Goal: Navigation & Orientation: Find specific page/section

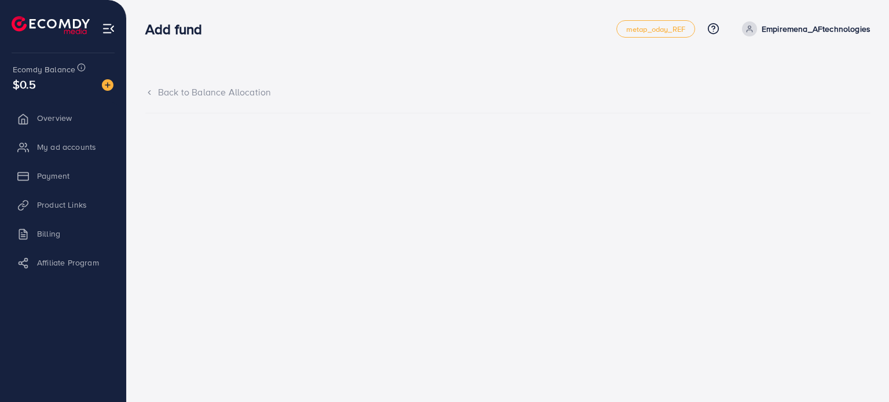
click at [187, 89] on div "Back to Balance Allocation" at bounding box center [507, 92] width 725 height 13
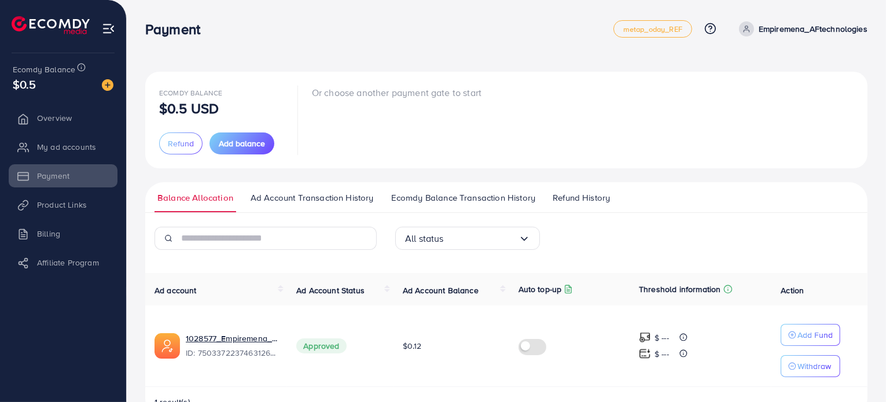
click at [46, 230] on li "Billing" at bounding box center [63, 233] width 126 height 23
click at [47, 235] on li "Billing" at bounding box center [63, 233] width 126 height 23
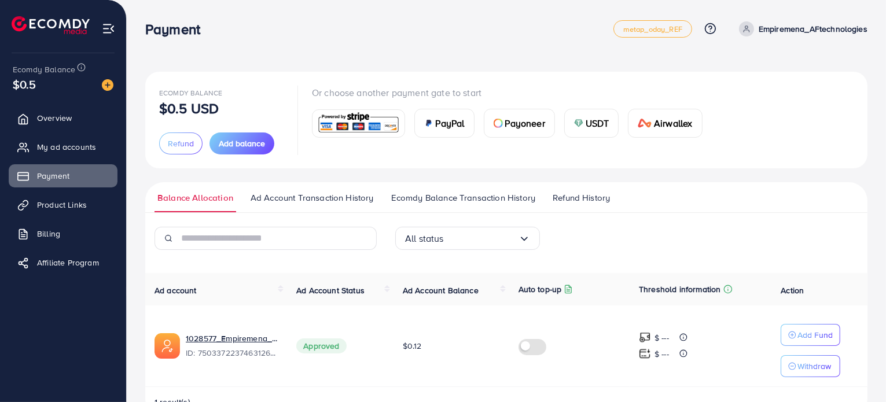
scroll to position [32, 0]
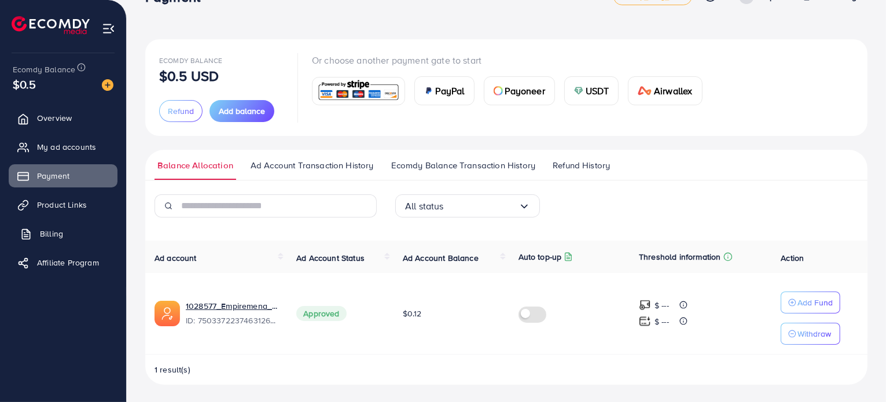
click at [48, 234] on span "Billing" at bounding box center [51, 234] width 23 height 12
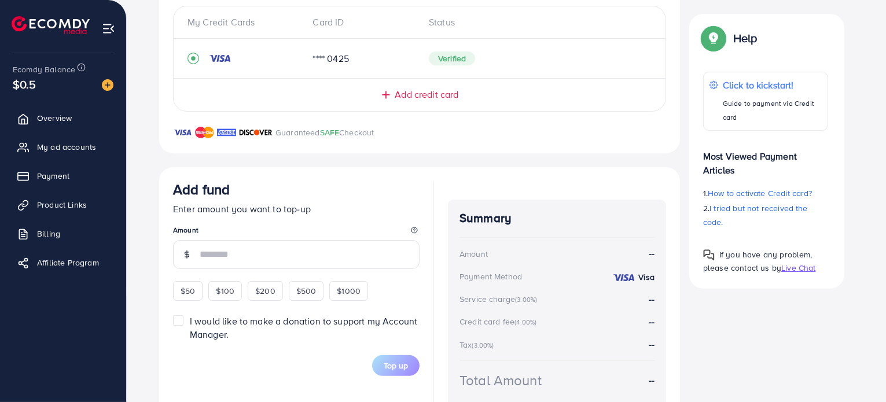
scroll to position [193, 0]
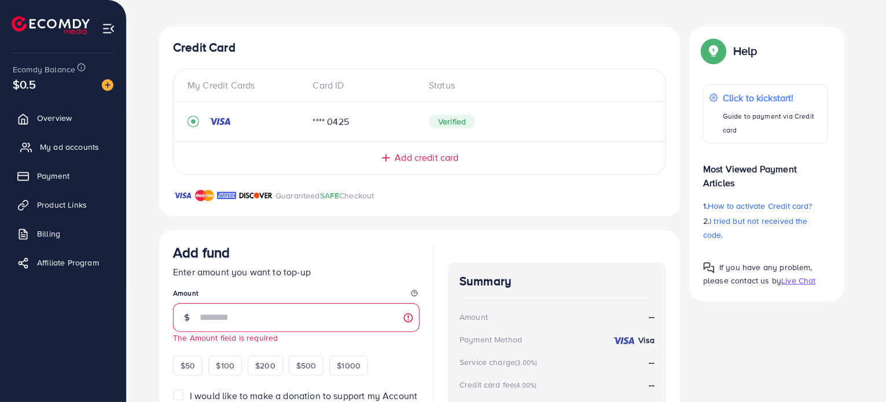
click at [75, 147] on span "My ad accounts" at bounding box center [69, 147] width 59 height 12
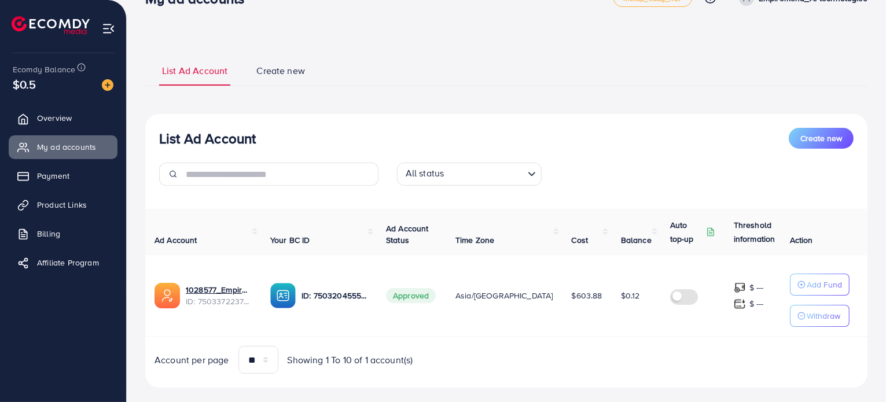
scroll to position [48, 0]
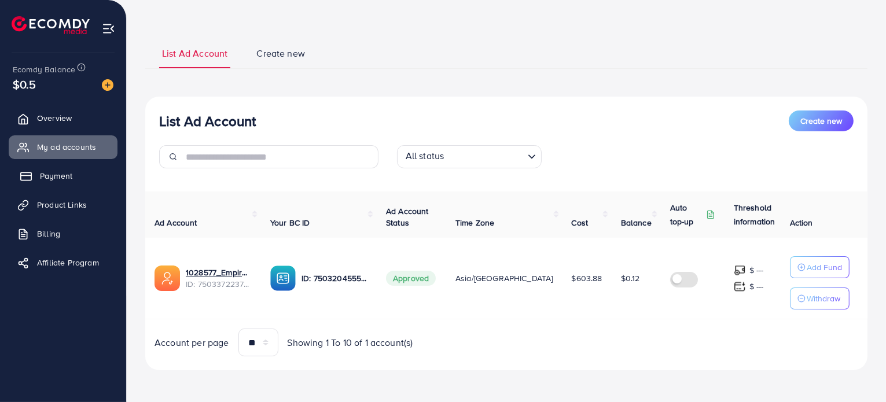
click at [38, 174] on link "Payment" at bounding box center [63, 175] width 109 height 23
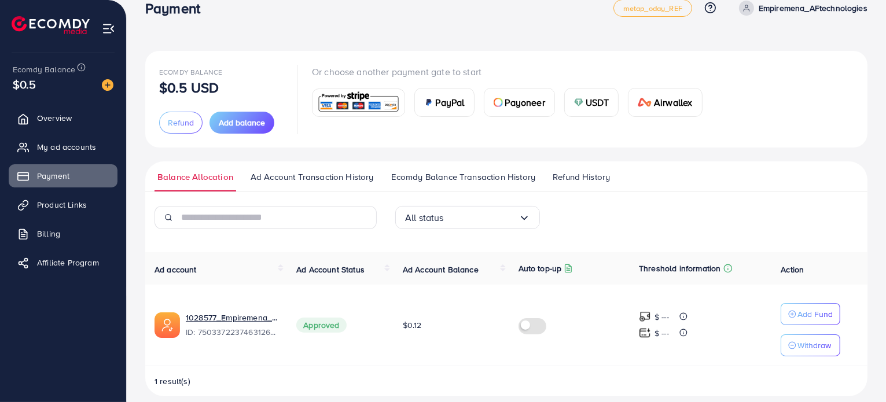
scroll to position [32, 0]
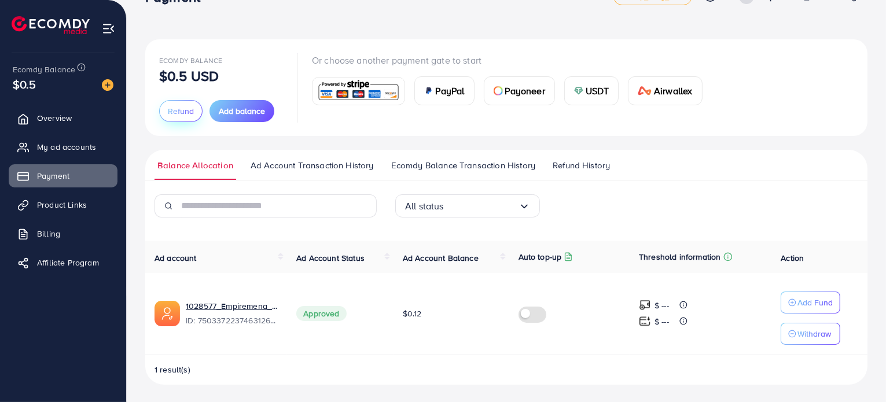
click at [168, 108] on span "Refund" at bounding box center [181, 111] width 26 height 12
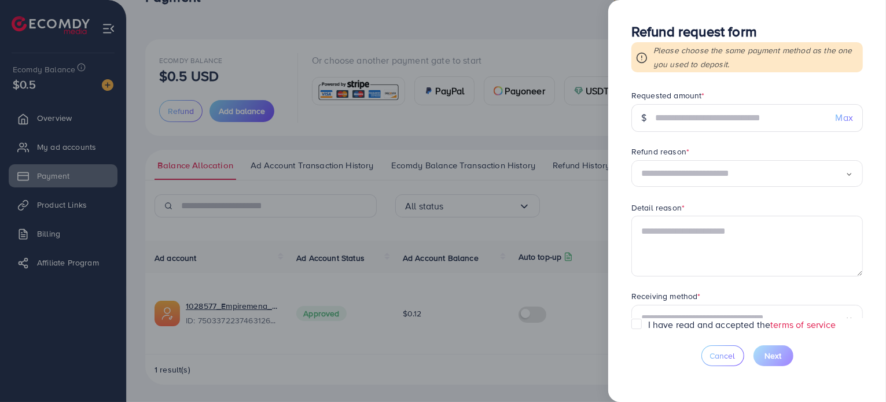
click at [652, 120] on div "$" at bounding box center [643, 118] width 24 height 28
click at [420, 126] on div at bounding box center [443, 201] width 886 height 402
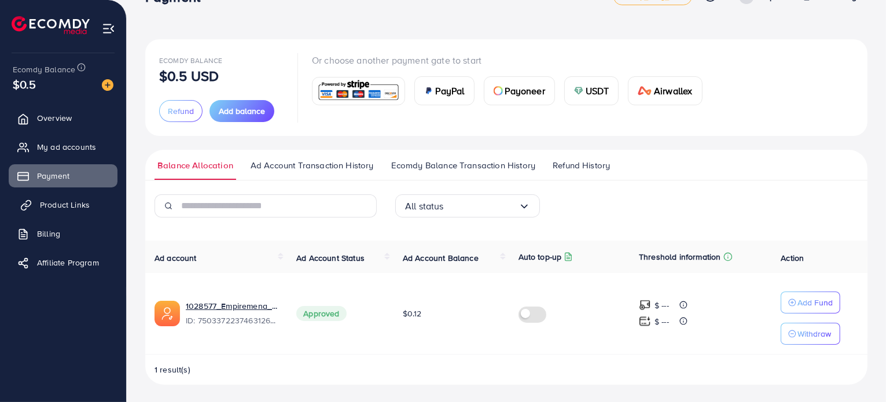
click at [66, 210] on span "Product Links" at bounding box center [65, 205] width 50 height 12
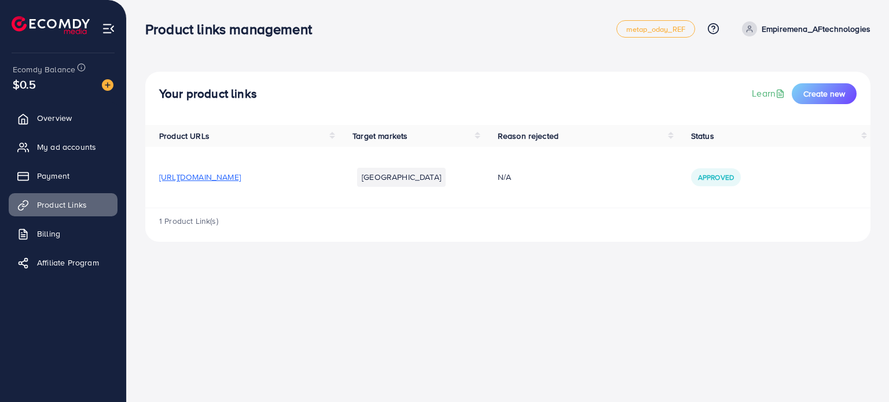
click at [231, 178] on span "https://www.tiktok.com/@empire_mena?lang=en" at bounding box center [200, 177] width 82 height 12
click at [53, 230] on span "Billing" at bounding box center [51, 234] width 23 height 12
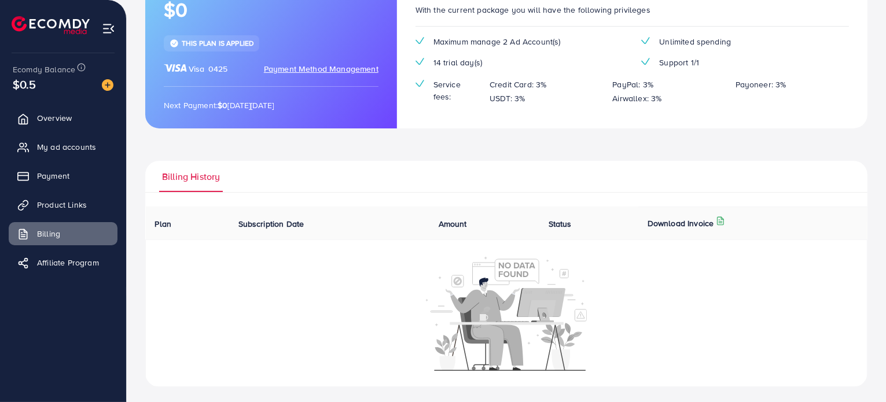
scroll to position [116, 0]
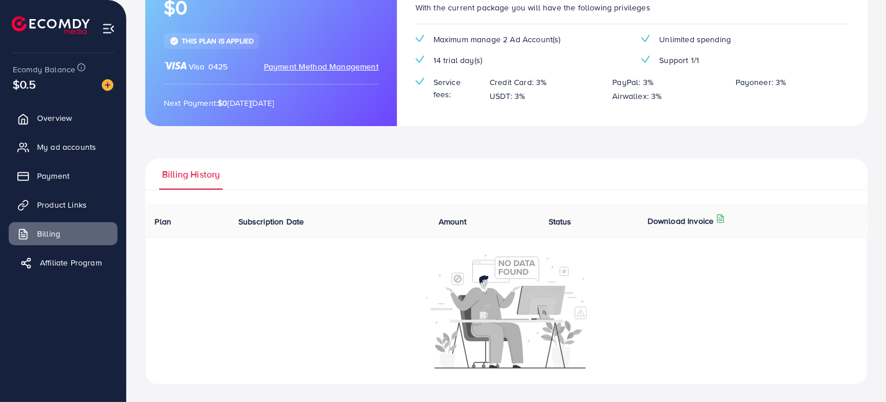
click at [53, 254] on link "Affiliate Program" at bounding box center [63, 262] width 109 height 23
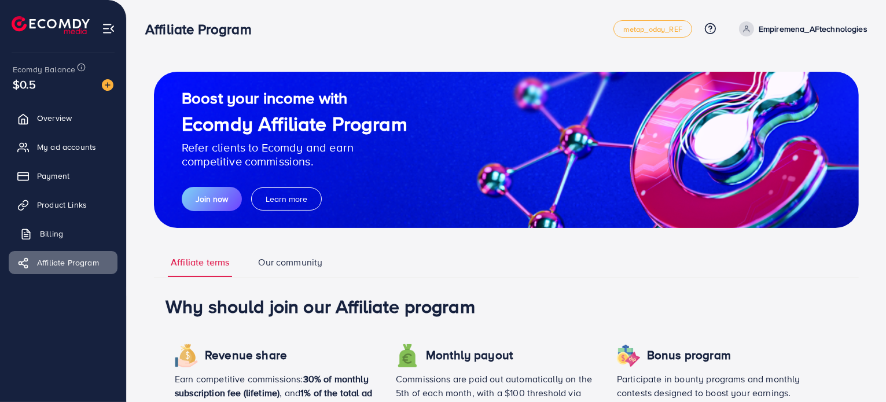
click at [51, 233] on span "Billing" at bounding box center [51, 234] width 23 height 12
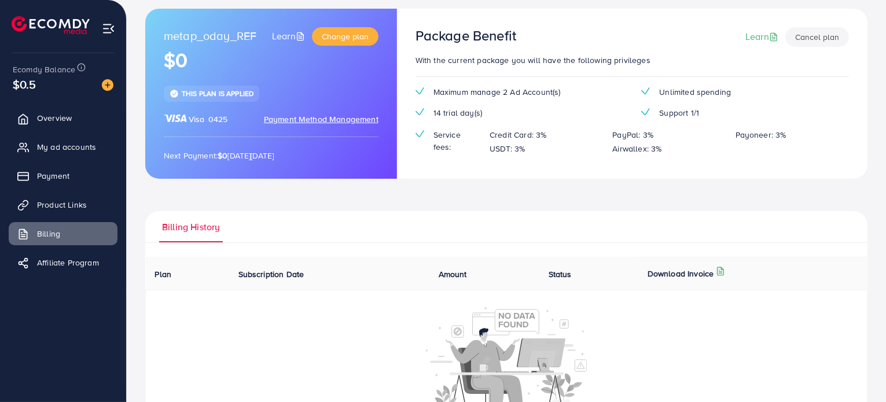
scroll to position [116, 0]
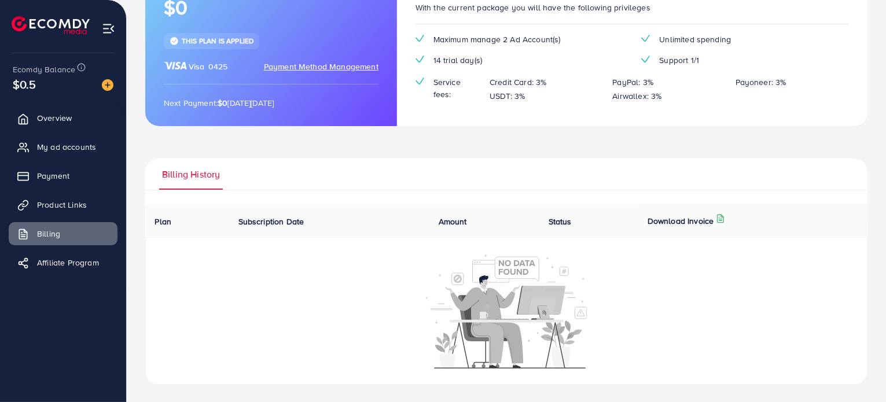
click at [421, 112] on div "Package Benefit Learn Cancel plan With the current package you will have the fo…" at bounding box center [632, 41] width 470 height 170
